Goal: Register for event/course

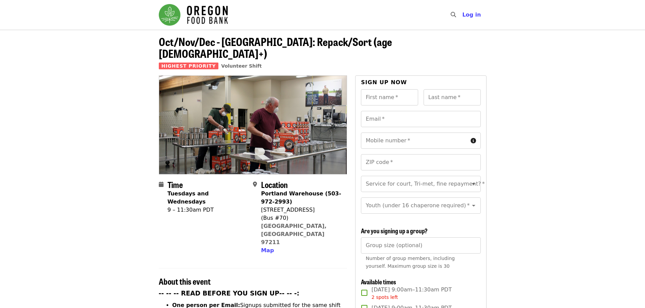
drag, startPoint x: 406, startPoint y: 3, endPoint x: 60, endPoint y: 103, distance: 360.4
click at [217, 18] on img "Main navigation" at bounding box center [193, 15] width 69 height 22
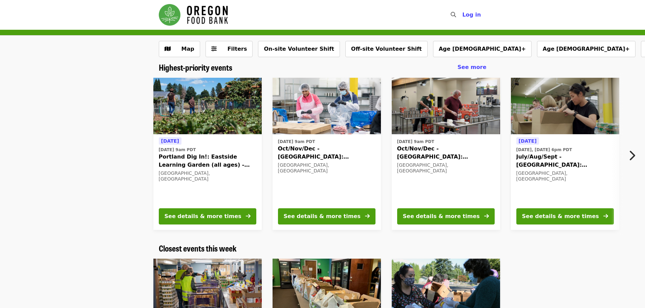
click at [422, 151] on span "Oct/Nov/Dec - [GEOGRAPHIC_DATA]: Repack/Sort (age [DEMOGRAPHIC_DATA]+)" at bounding box center [446, 153] width 98 height 16
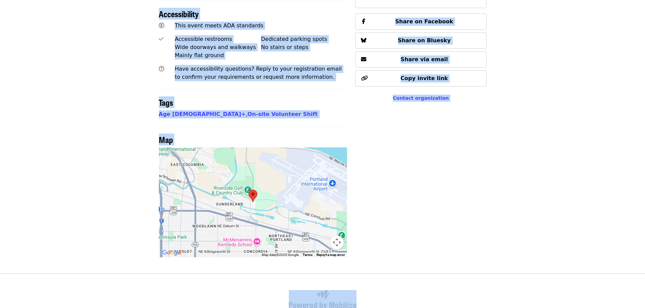
scroll to position [496, 0]
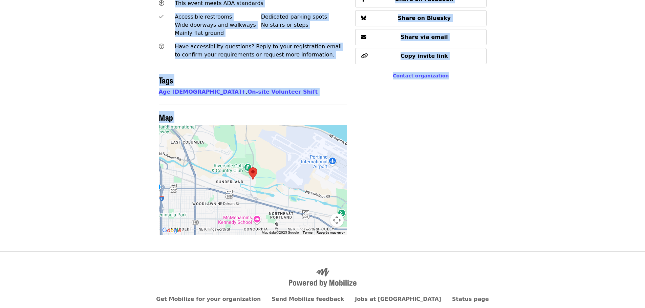
drag, startPoint x: 148, startPoint y: 7, endPoint x: 472, endPoint y: 81, distance: 332.1
copy div "Lore ip dolorsi ​ Ame co Adi/Eli/Sed - Doeiusmo: Tempor/Inci (utl 28+) Etdolor …"
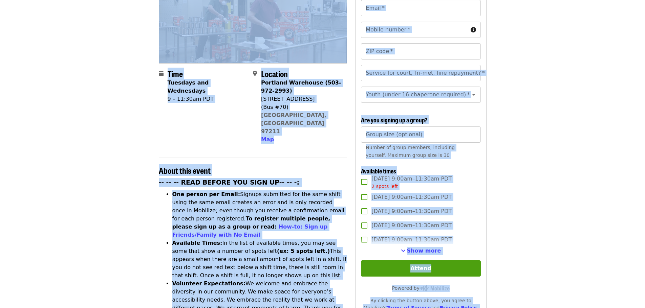
scroll to position [0, 0]
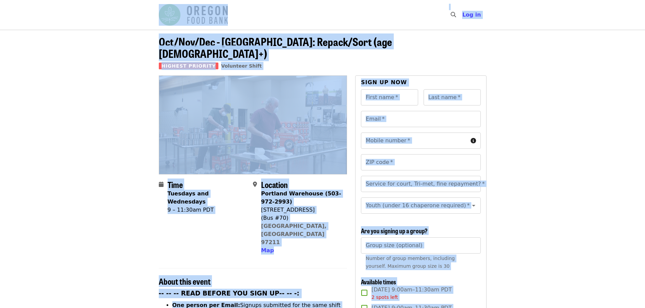
click at [586, 59] on header "Oct/Nov/Dec - [GEOGRAPHIC_DATA]: Repack/Sort (age [DEMOGRAPHIC_DATA]+) Highest …" at bounding box center [322, 53] width 645 height 46
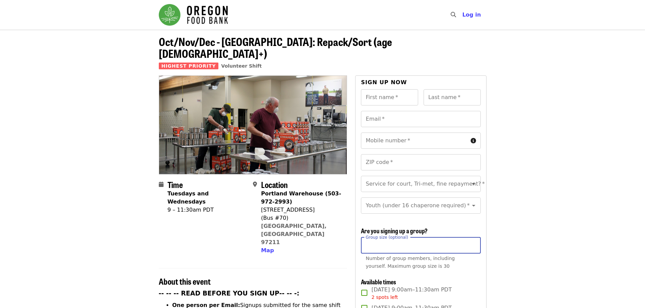
drag, startPoint x: 613, startPoint y: 1, endPoint x: 597, endPoint y: 254, distance: 254.1
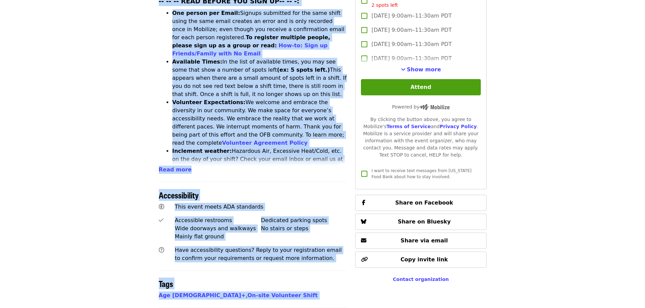
scroll to position [309, 0]
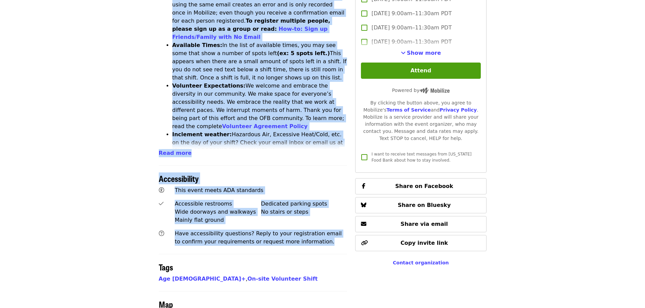
drag, startPoint x: 146, startPoint y: 13, endPoint x: 305, endPoint y: 224, distance: 264.7
click at [305, 224] on div "Skip to content ​ Log in Oct/Nov/Dec - [GEOGRAPHIC_DATA]: Repack/Sort (age [DEM…" at bounding box center [322, 65] width 645 height 748
copy div "Lore ip dolorsi ​ Ame co Adi/Eli/Sed - Doeiusmo: Tempor/Inci (utl 28+) Etdolor …"
